Goal: Check status

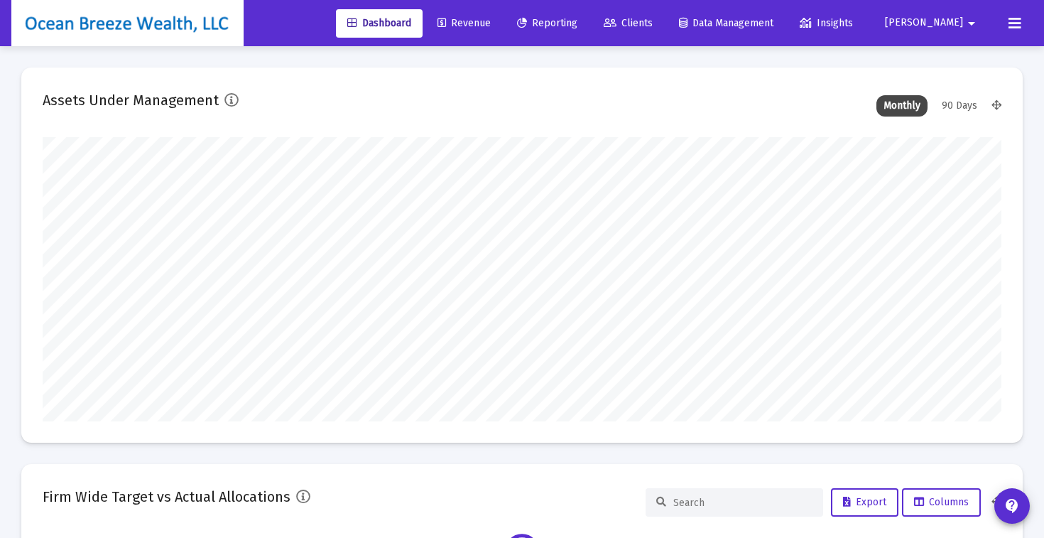
scroll to position [284, 959]
type input "[DATE]"
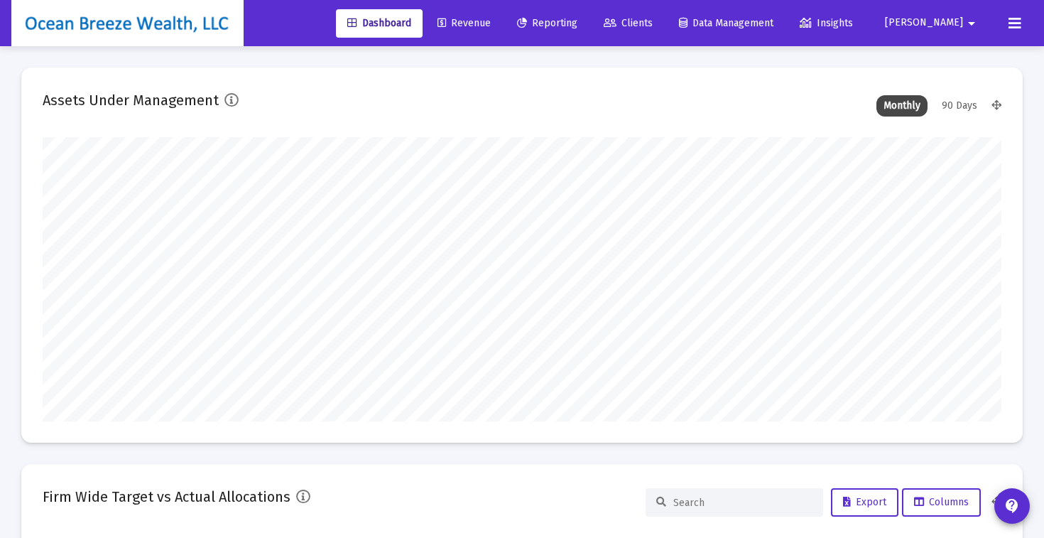
click at [491, 21] on span "Revenue" at bounding box center [464, 23] width 53 height 12
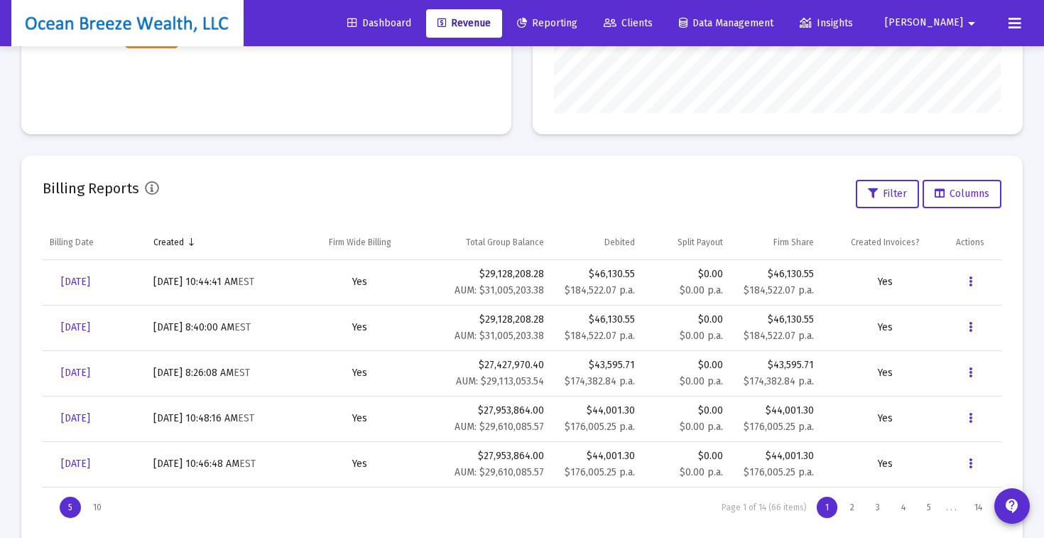
scroll to position [406, 0]
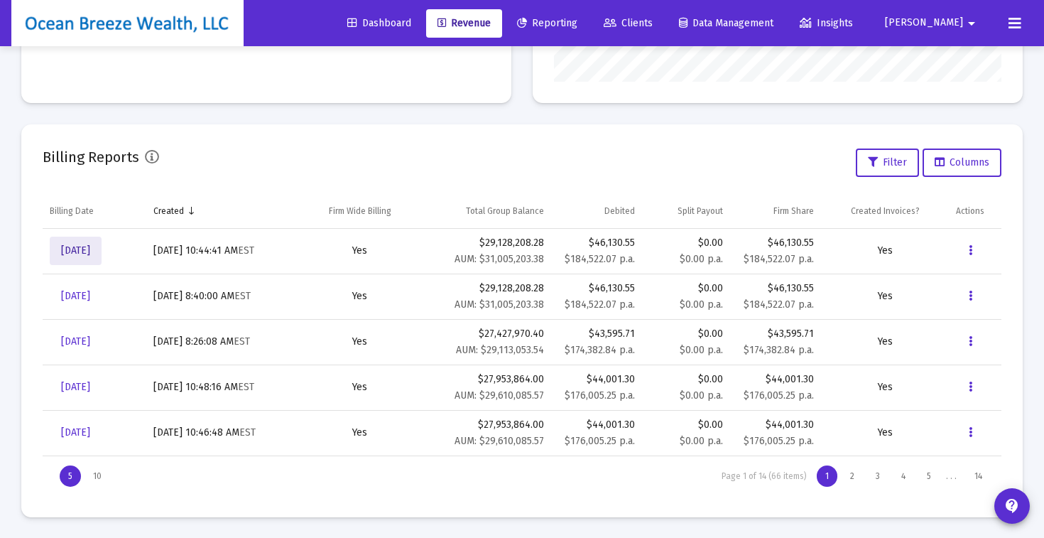
click at [90, 252] on span "[DATE]" at bounding box center [75, 250] width 29 height 12
